Goal: Task Accomplishment & Management: Use online tool/utility

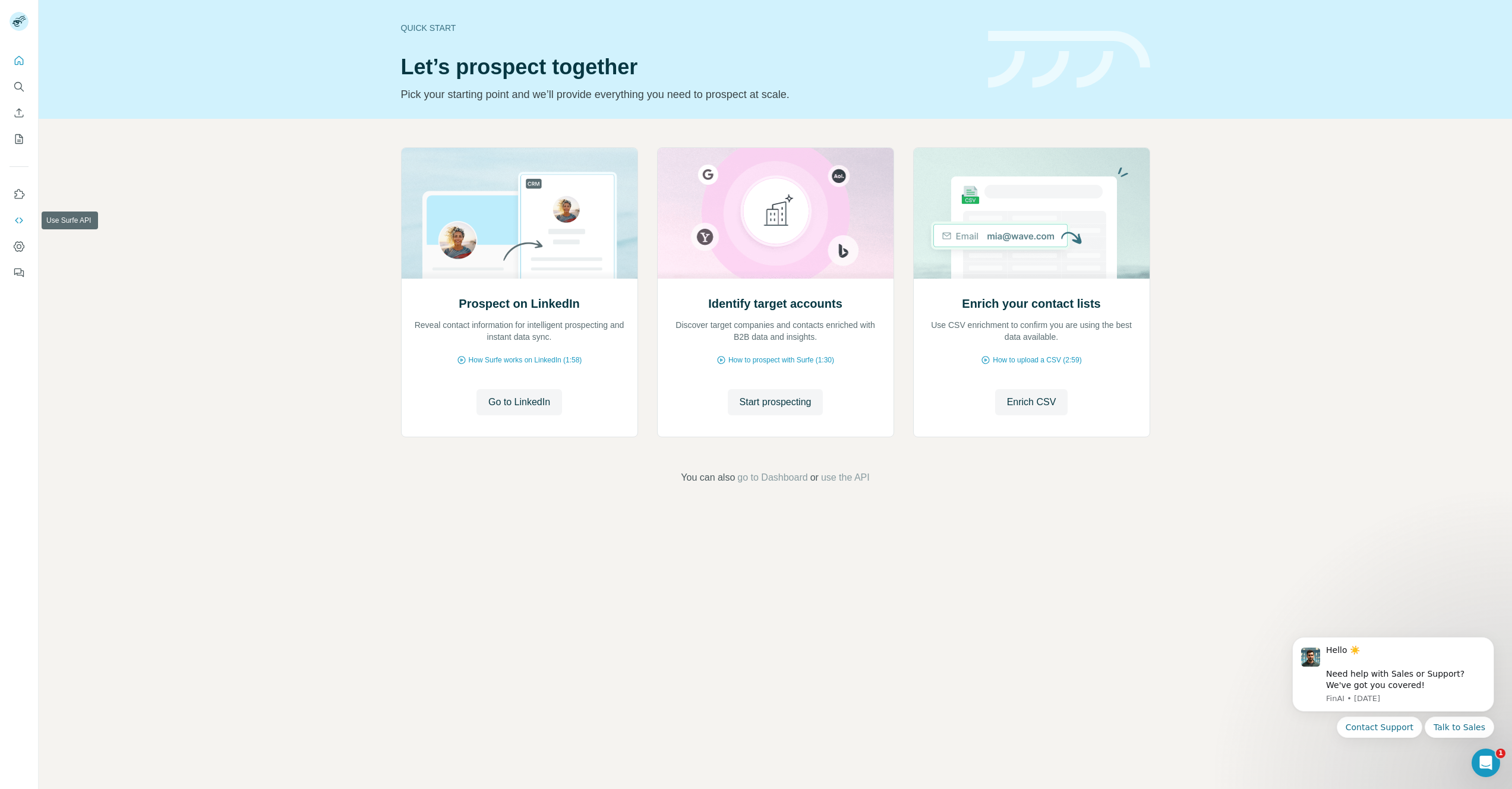
click at [18, 230] on button "Use Surfe API" at bounding box center [19, 220] width 19 height 21
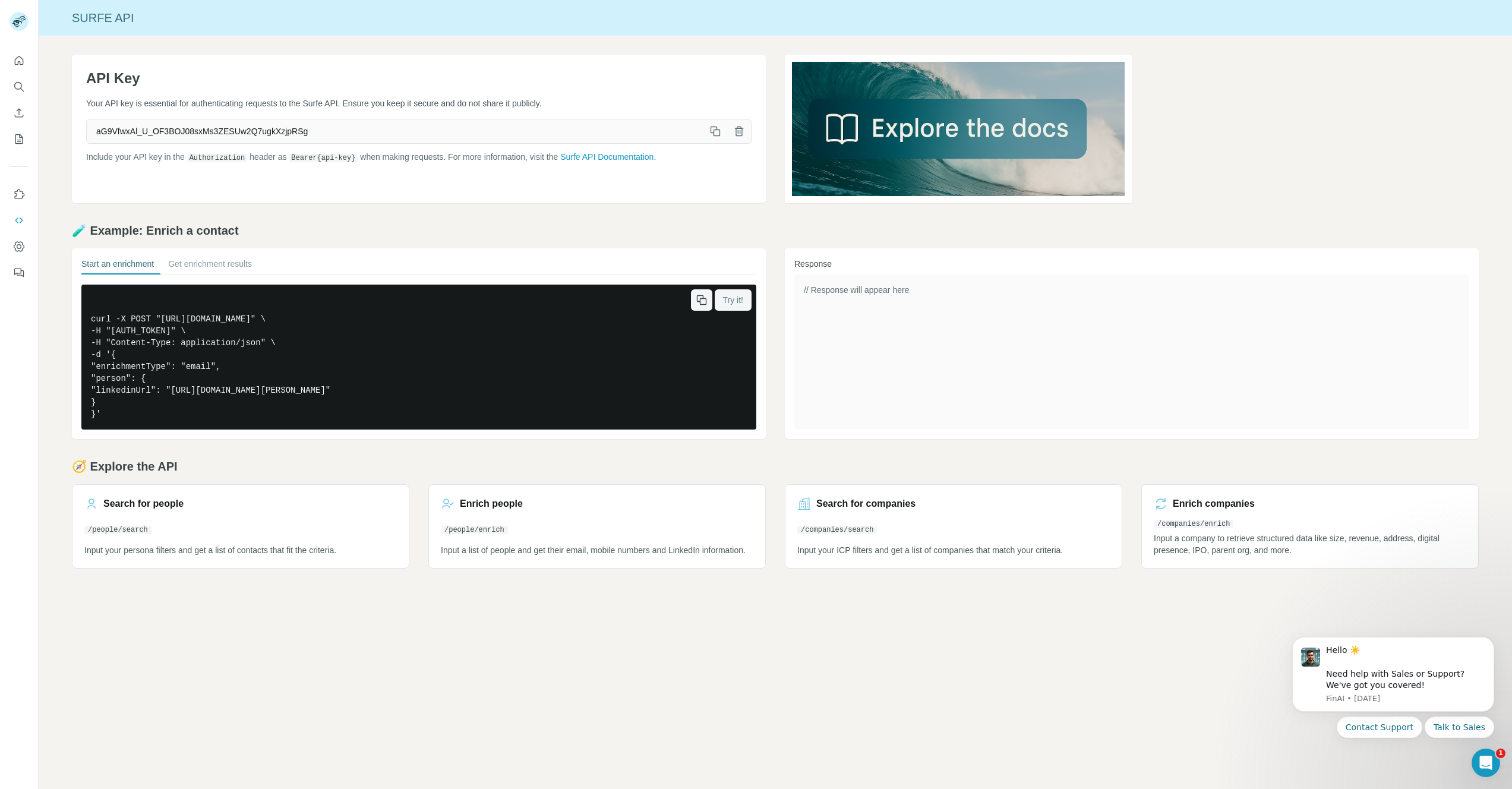
click at [741, 299] on span "Try it!" at bounding box center [733, 299] width 20 height 12
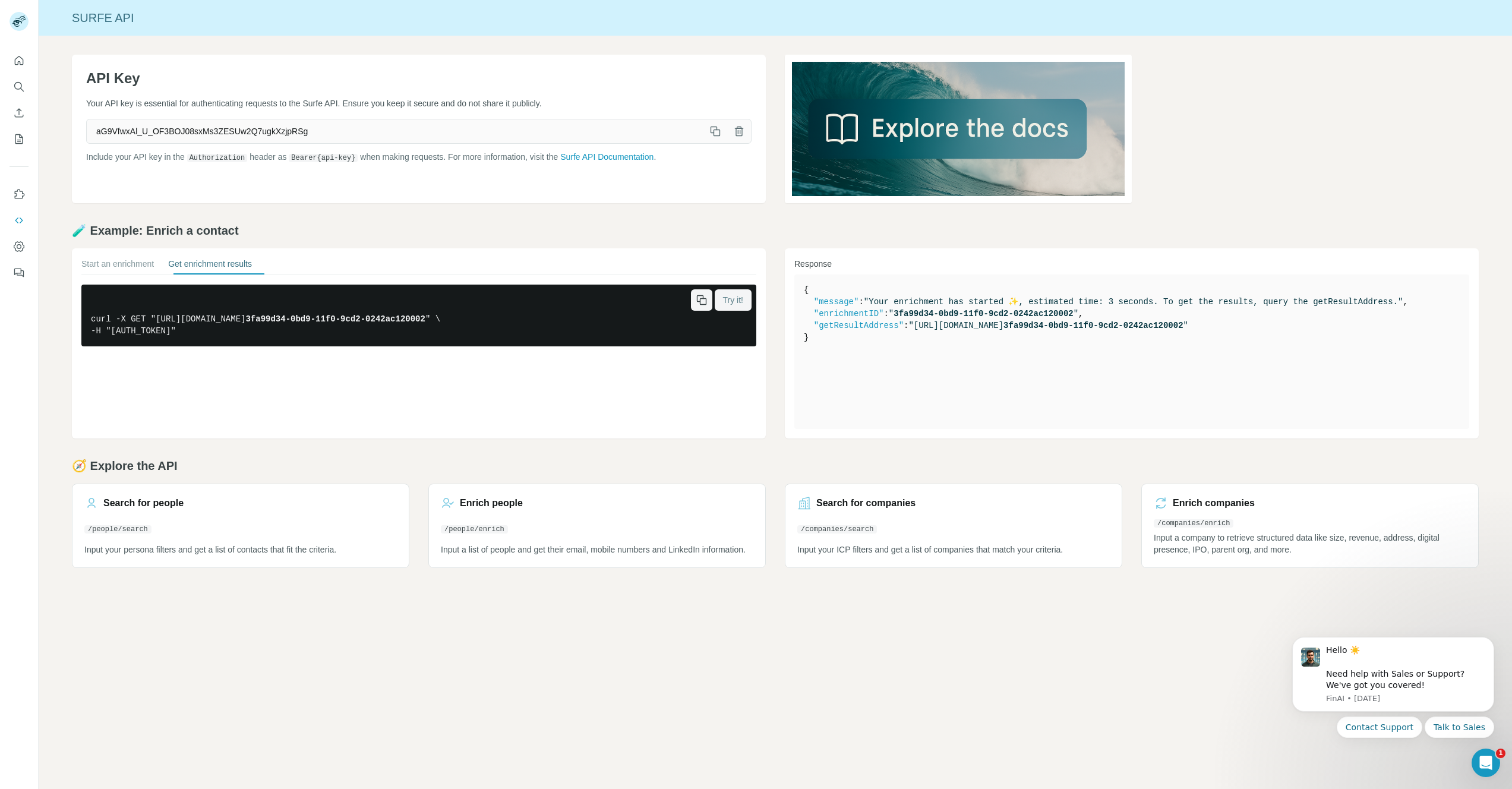
click at [745, 294] on button "Try it!" at bounding box center [733, 300] width 37 height 21
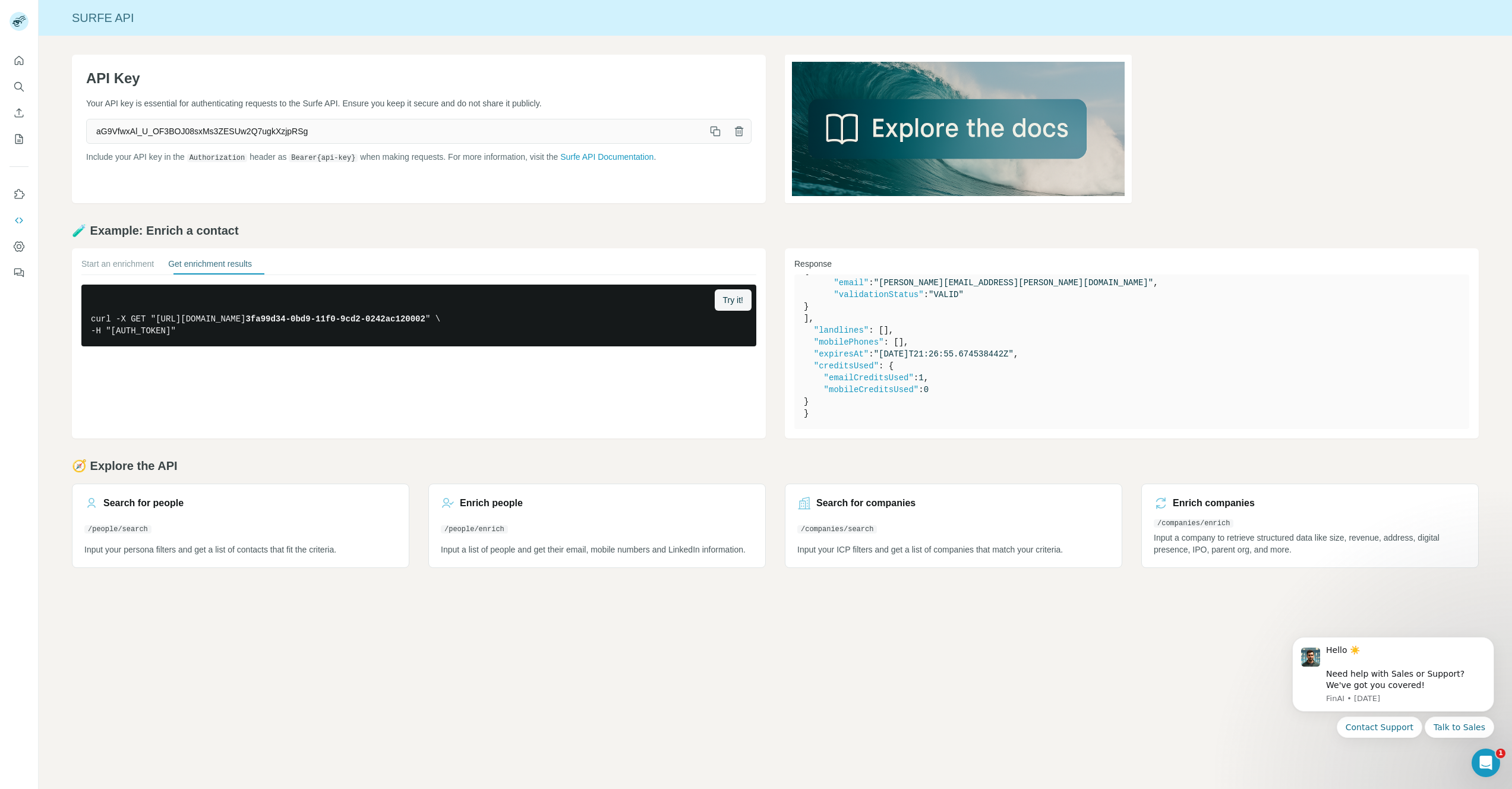
scroll to position [113, 0]
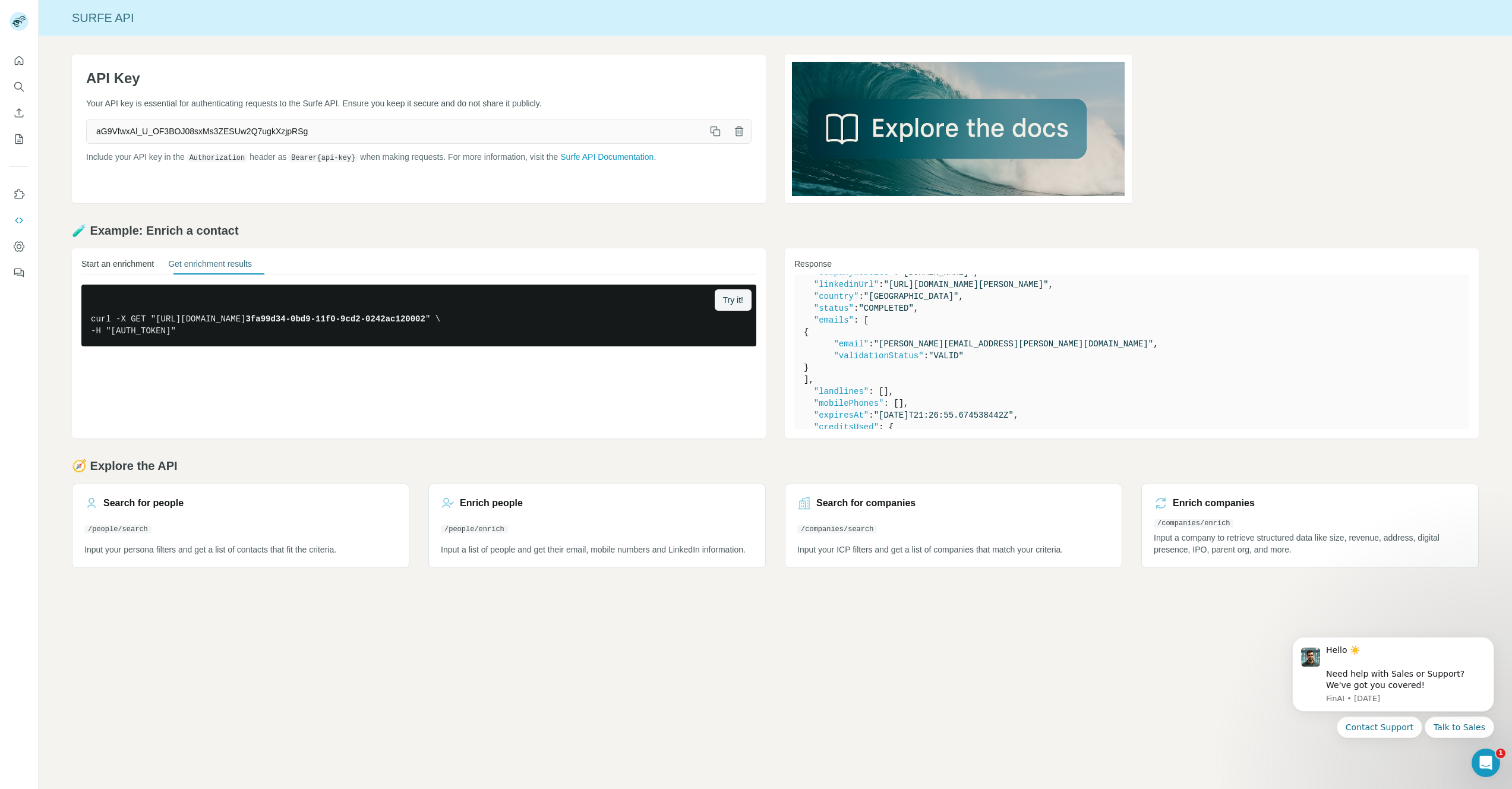
click at [146, 273] on button "Start an enrichment" at bounding box center [118, 266] width 73 height 17
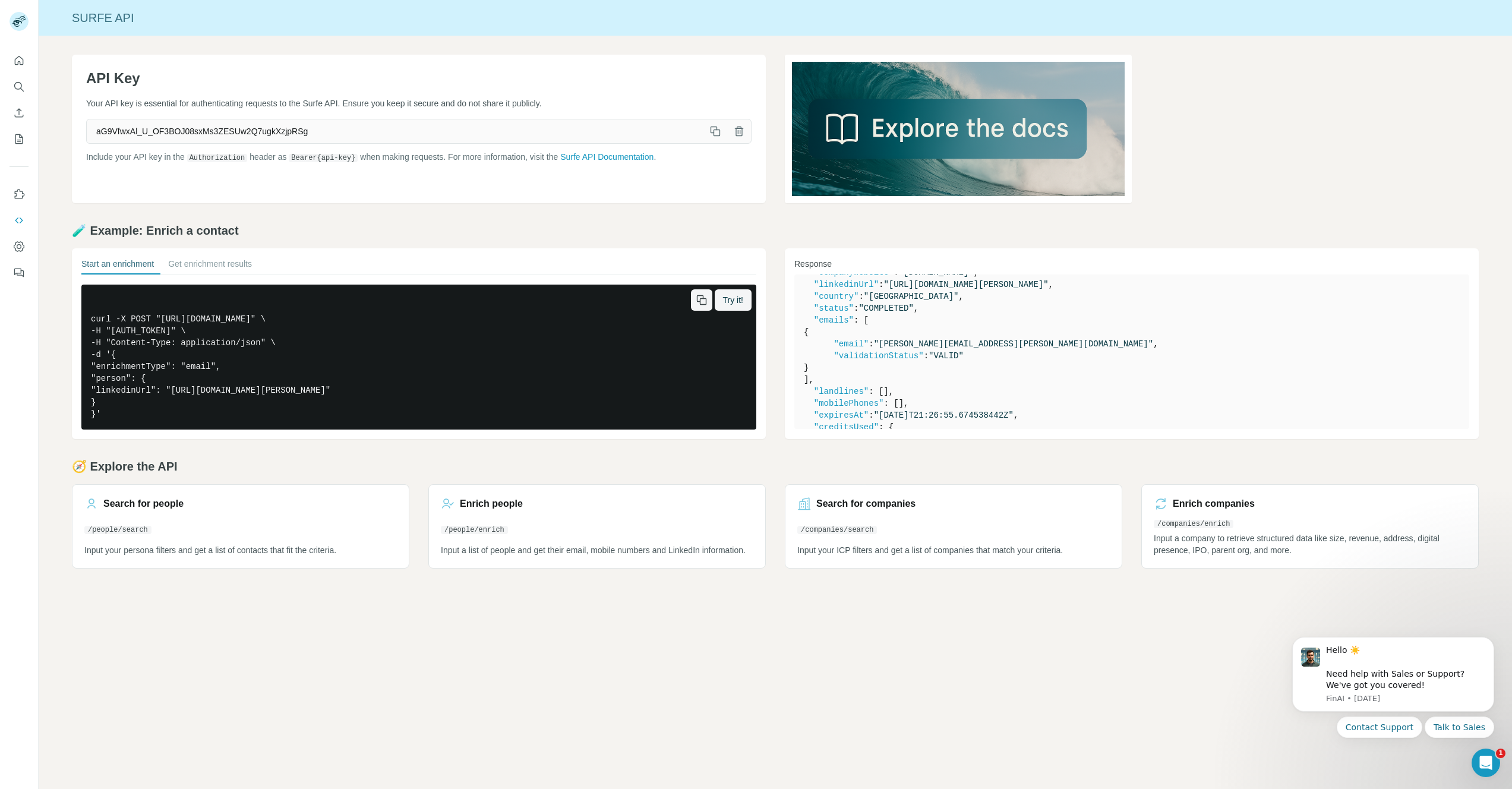
scroll to position [11, 0]
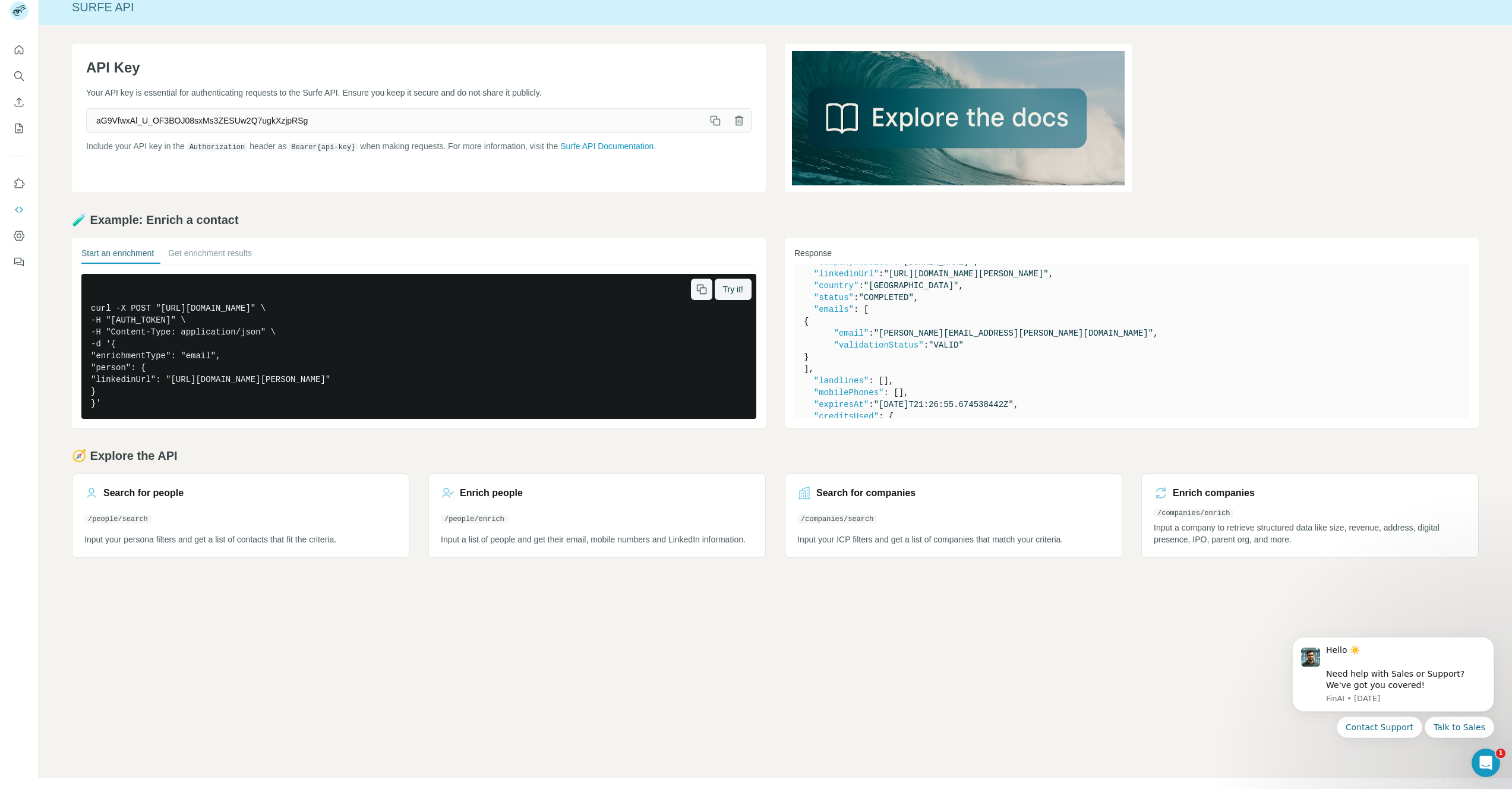
click at [226, 358] on pre "curl -X POST "[URL][DOMAIN_NAME]" \ -H "[AUTH_TOKEN]" \ -H "Content-Type: appli…" at bounding box center [418, 346] width 675 height 145
click at [226, 358] on pre "curl -X POST "[URL][DOMAIN_NAME]" \ -H "[AUTH_TOKEN]" \ -H "Content-Type: appli…" at bounding box center [418, 346] width 675 height 145
click at [238, 501] on link "Search for people /people/search Input your persona filters and get a list of c…" at bounding box center [241, 515] width 338 height 84
